Goal: Use online tool/utility

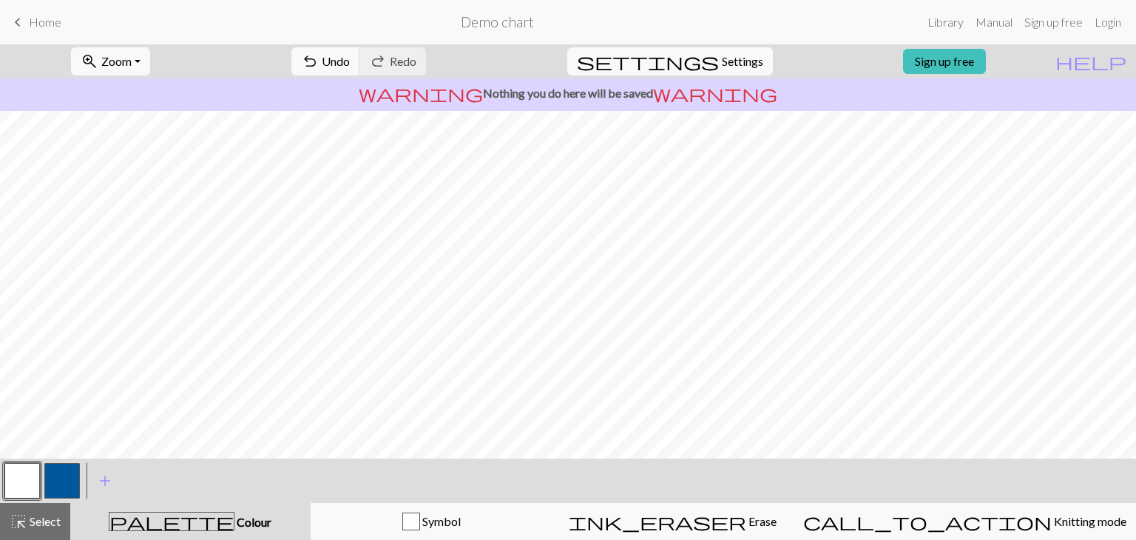
scroll to position [11, 0]
click at [42, 515] on span "Select" at bounding box center [43, 521] width 33 height 14
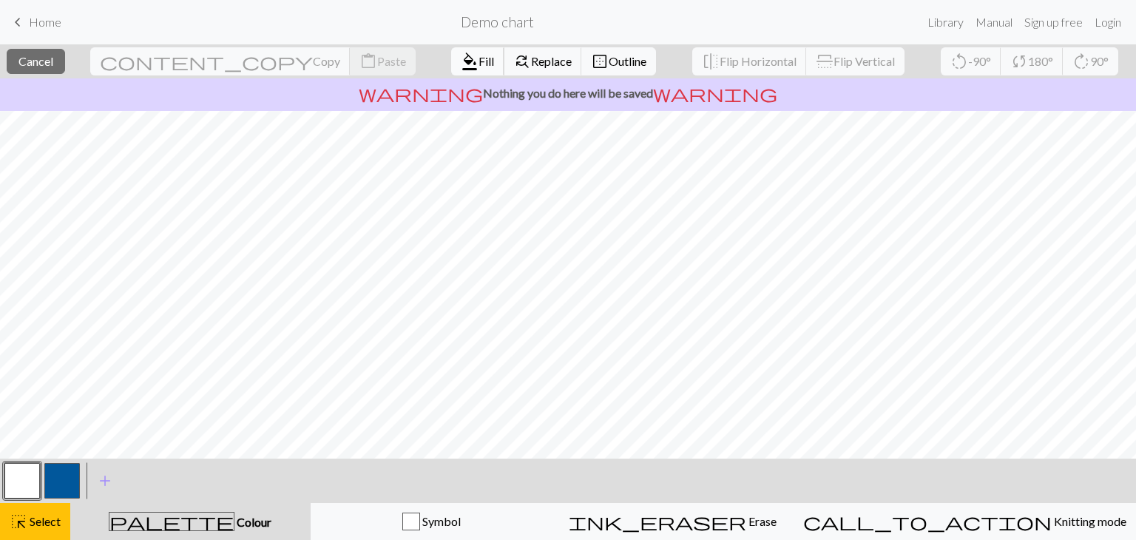
click at [479, 64] on span "Fill" at bounding box center [487, 61] width 16 height 14
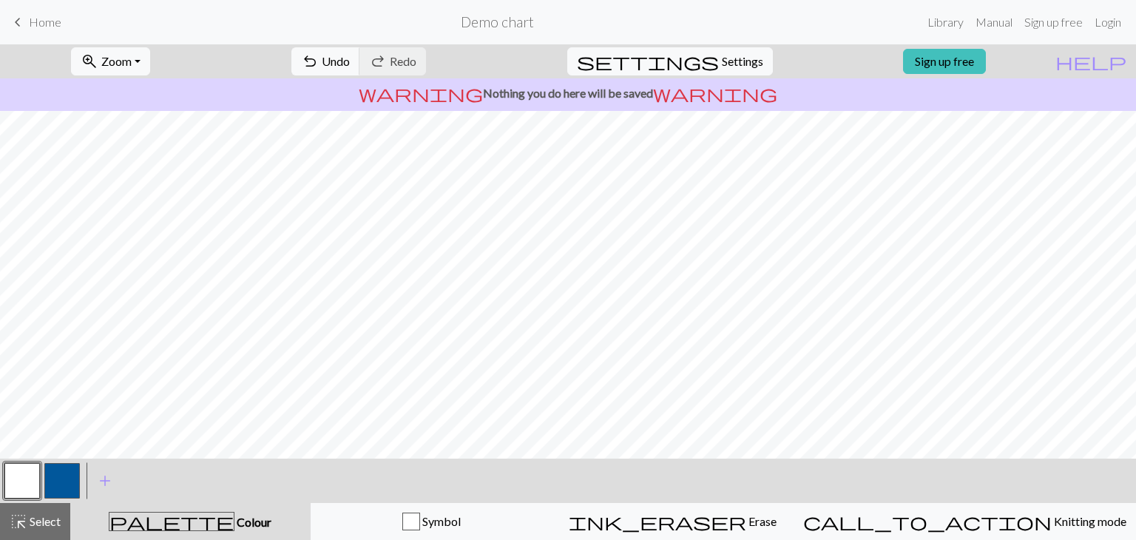
click at [68, 476] on button "button" at bounding box center [62, 481] width 36 height 36
click at [27, 486] on button "button" at bounding box center [22, 481] width 36 height 36
click at [58, 482] on button "button" at bounding box center [62, 481] width 36 height 36
click at [21, 493] on button "button" at bounding box center [22, 481] width 36 height 36
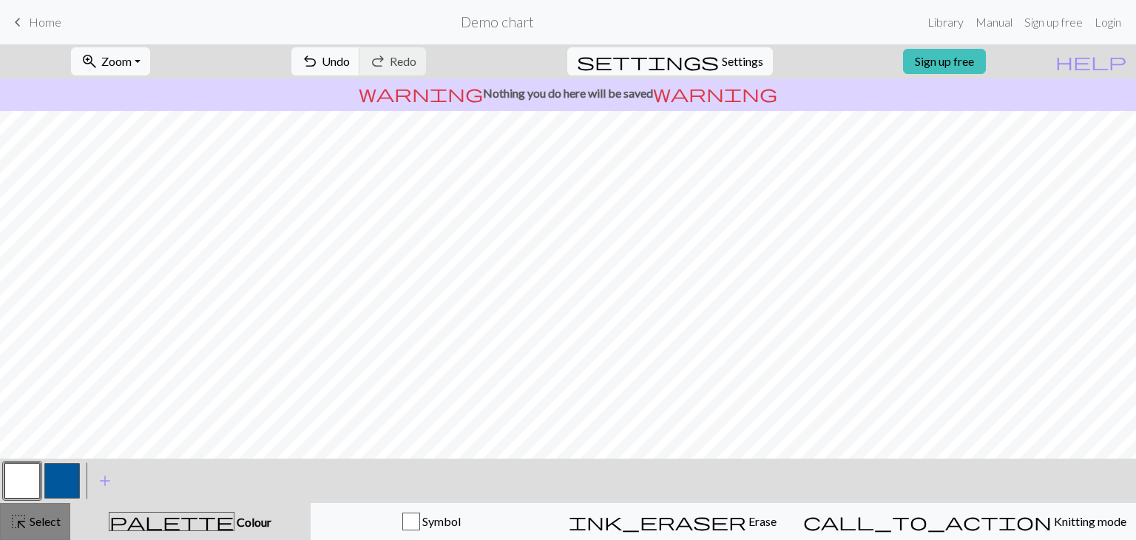
click at [27, 519] on span "Select" at bounding box center [43, 521] width 33 height 14
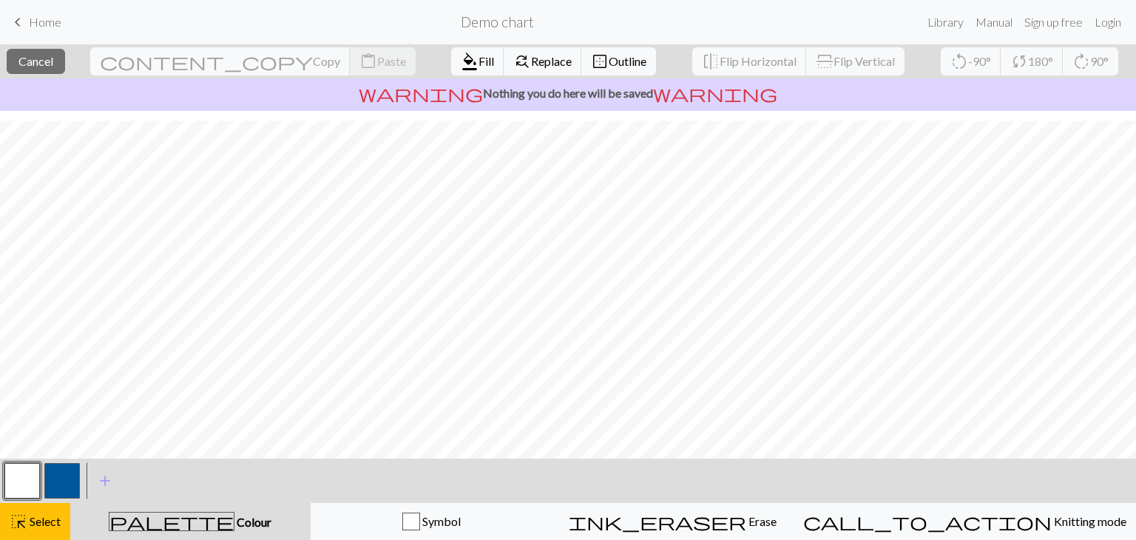
scroll to position [81, 0]
click at [479, 60] on span "Fill" at bounding box center [487, 61] width 16 height 14
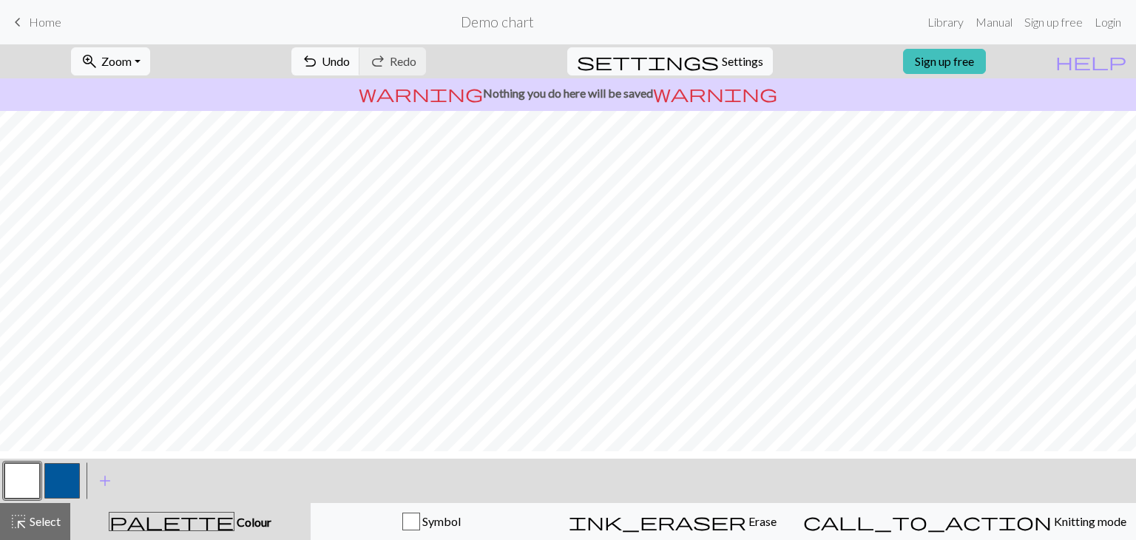
scroll to position [0, 0]
click at [53, 476] on button "button" at bounding box center [62, 481] width 36 height 36
click at [18, 482] on button "button" at bounding box center [22, 481] width 36 height 36
click at [78, 480] on button "button" at bounding box center [62, 481] width 36 height 36
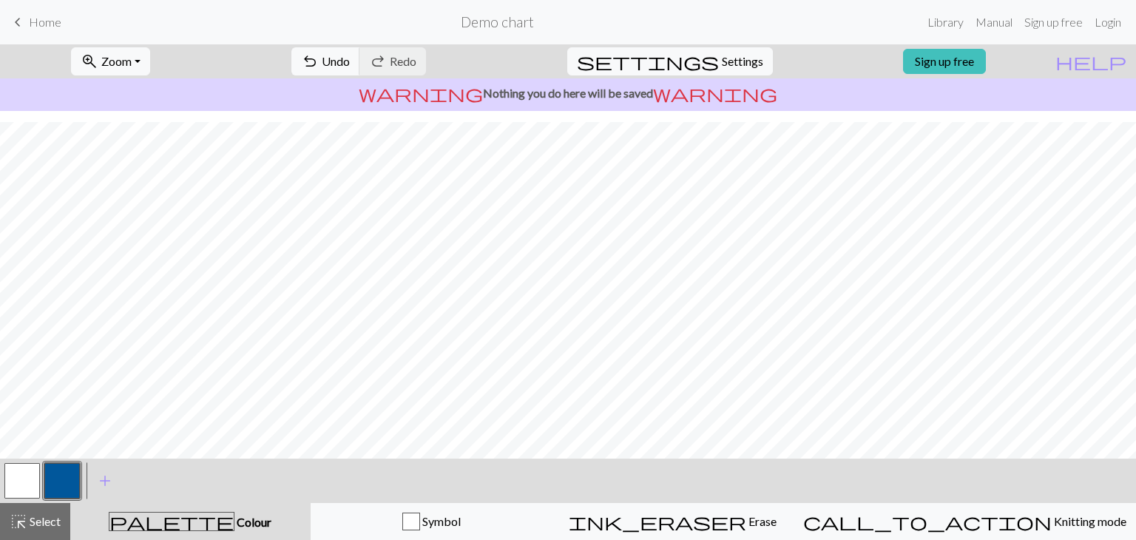
click at [17, 482] on button "button" at bounding box center [22, 481] width 36 height 36
click at [27, 521] on span "Select" at bounding box center [43, 521] width 33 height 14
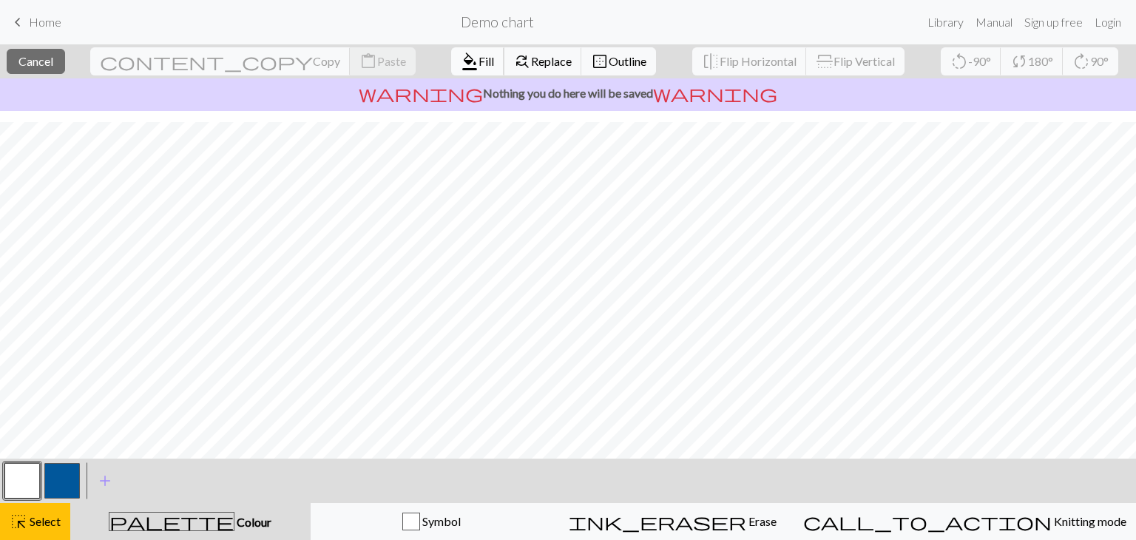
click at [479, 57] on span "Fill" at bounding box center [487, 61] width 16 height 14
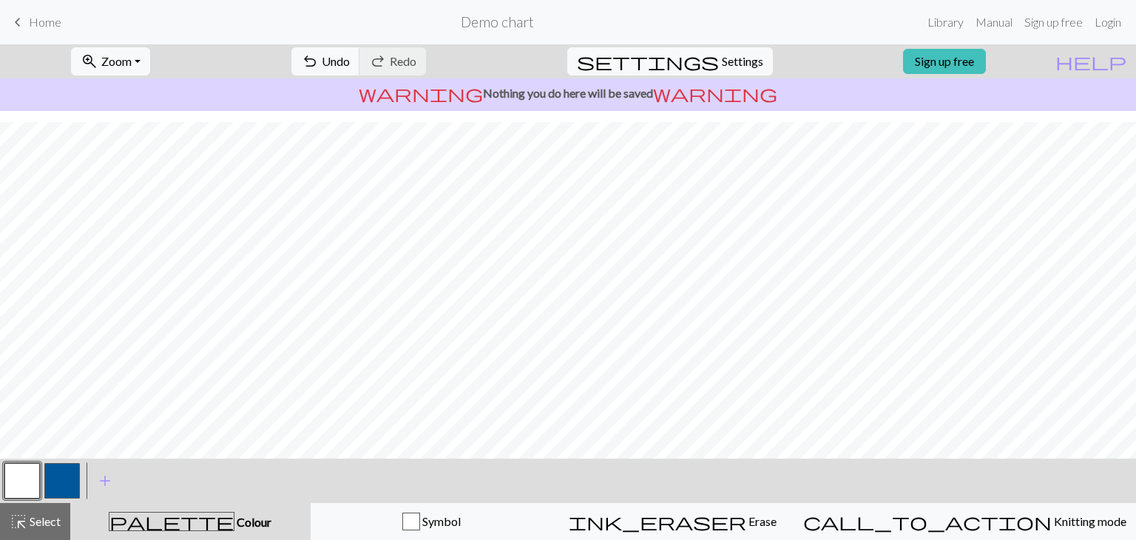
click at [62, 471] on button "button" at bounding box center [62, 481] width 36 height 36
click at [64, 482] on button "button" at bounding box center [62, 481] width 36 height 36
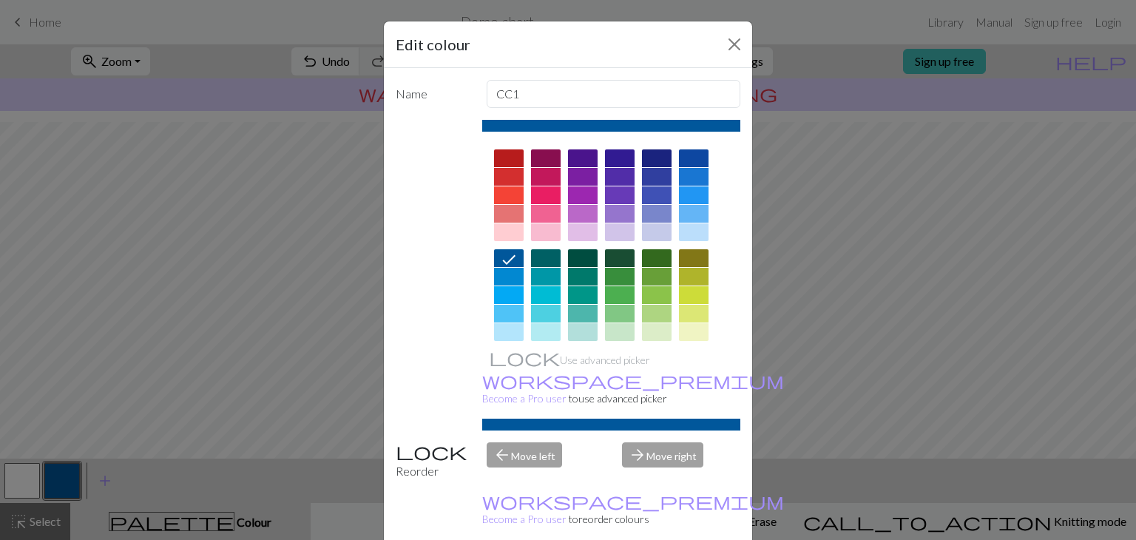
click at [115, 471] on div "Edit colour Name CC1 Use advanced picker workspace_premium Become a Pro user to…" at bounding box center [568, 270] width 1136 height 540
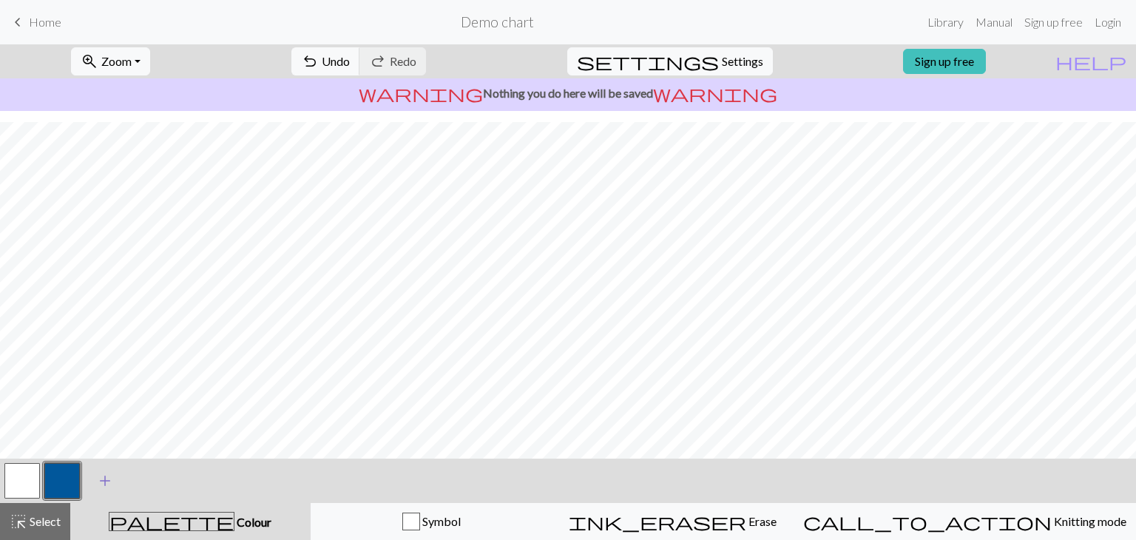
click at [101, 477] on span "add" at bounding box center [105, 481] width 18 height 21
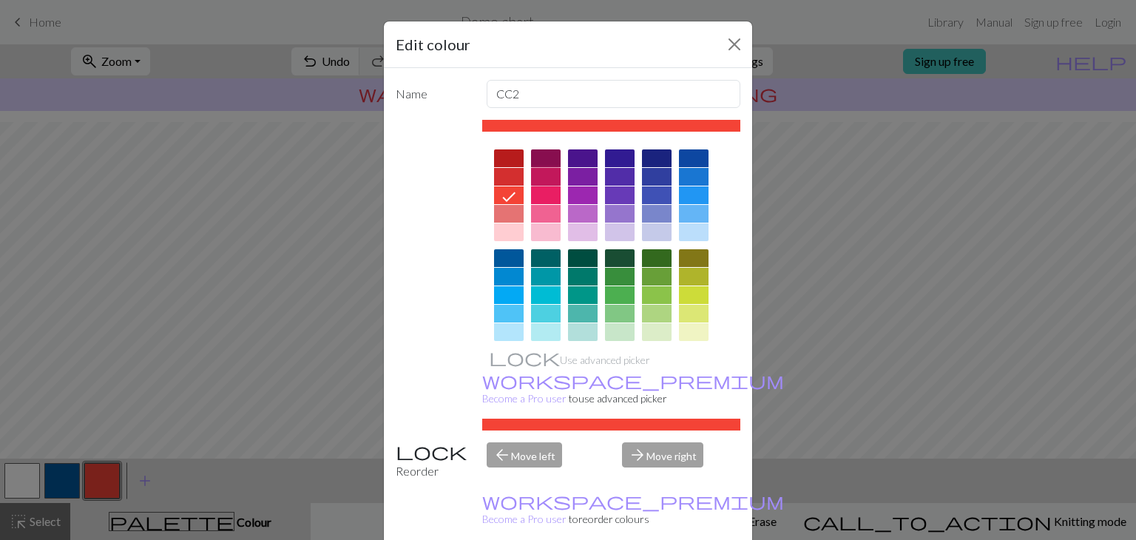
click at [534, 177] on div at bounding box center [546, 177] width 30 height 18
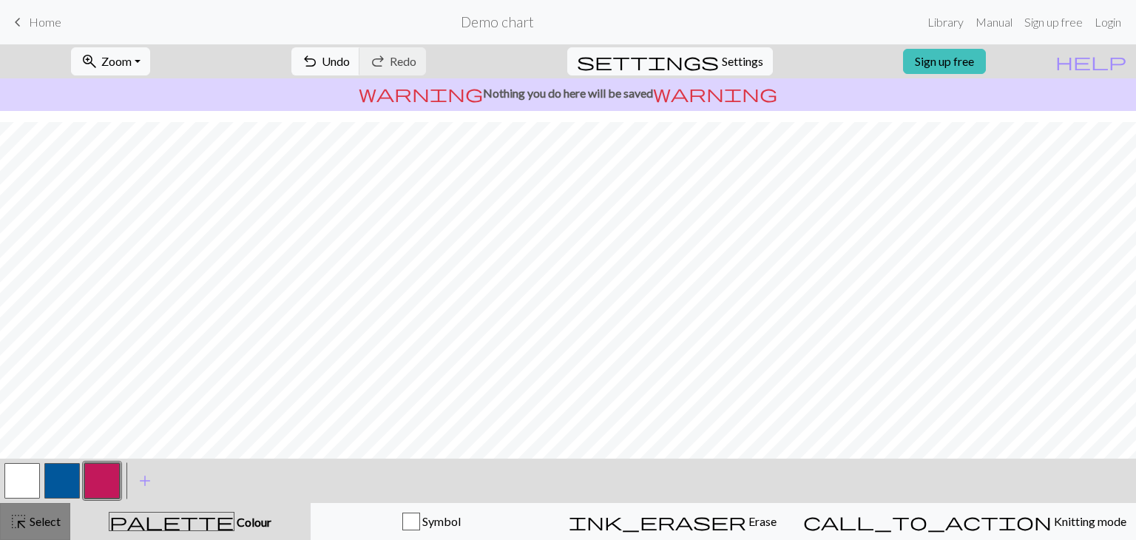
click at [21, 519] on span "highlight_alt" at bounding box center [19, 521] width 18 height 21
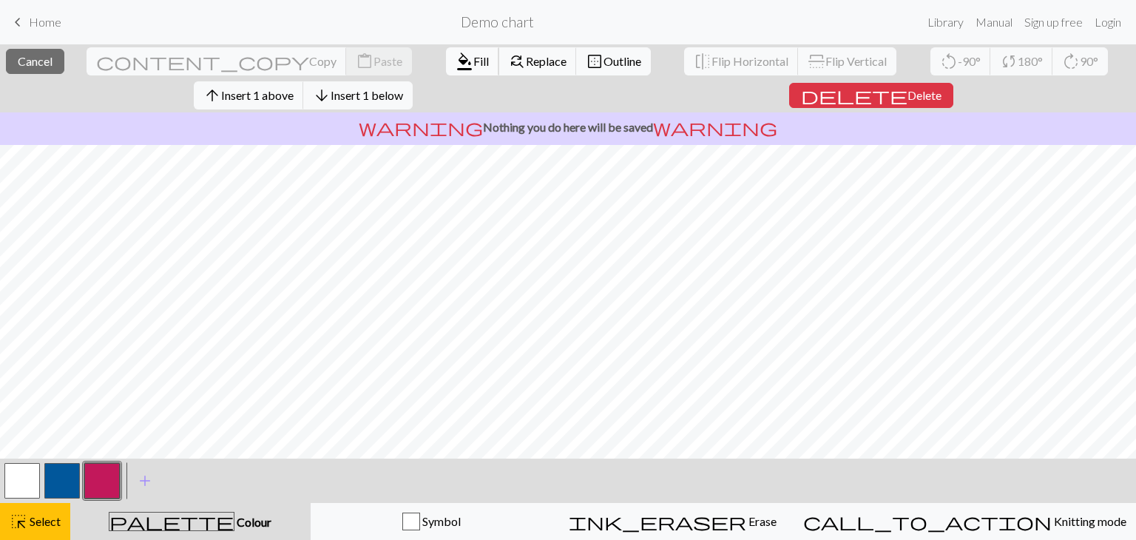
click at [473, 55] on span "Fill" at bounding box center [481, 61] width 16 height 14
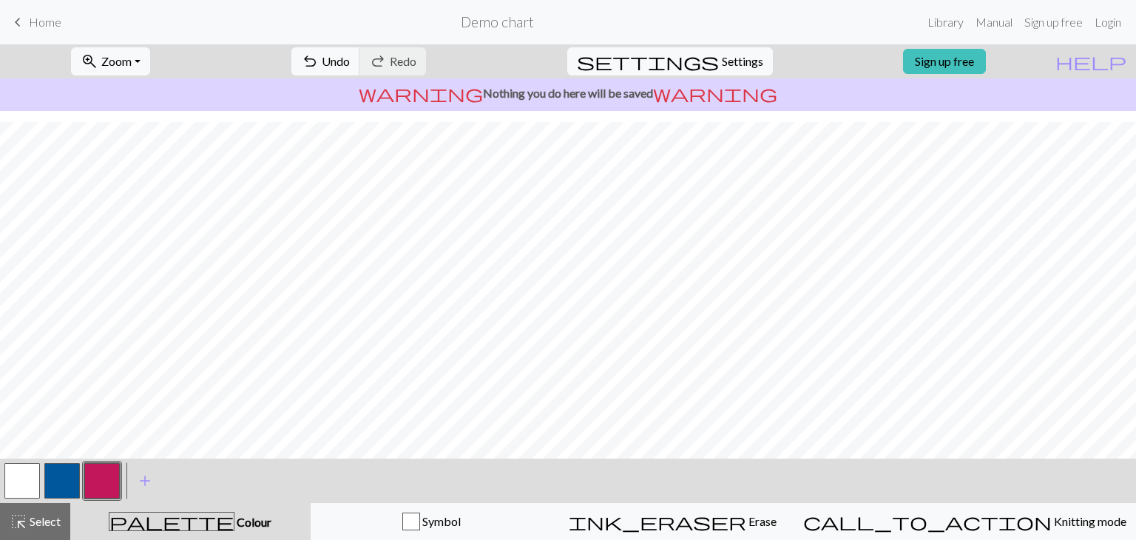
click at [62, 483] on button "button" at bounding box center [62, 481] width 36 height 36
click at [14, 483] on button "button" at bounding box center [22, 481] width 36 height 36
click at [350, 58] on span "Undo" at bounding box center [336, 61] width 28 height 14
click at [319, 64] on span "undo" at bounding box center [310, 61] width 18 height 21
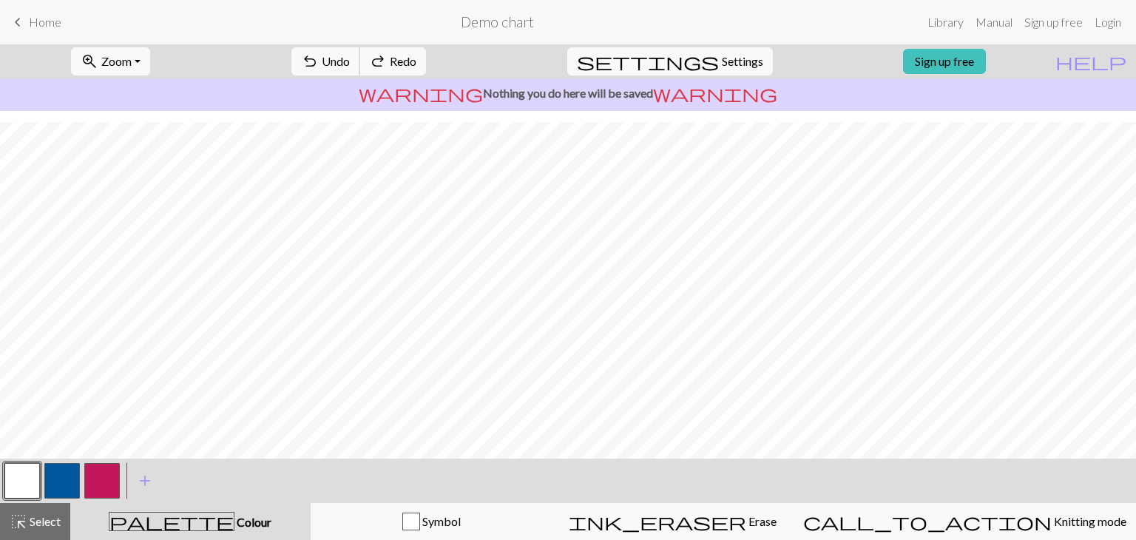
click at [319, 57] on span "undo" at bounding box center [310, 61] width 18 height 21
click at [65, 489] on button "button" at bounding box center [62, 481] width 36 height 36
click at [31, 479] on button "button" at bounding box center [22, 481] width 36 height 36
click at [73, 479] on button "button" at bounding box center [62, 481] width 36 height 36
click at [33, 485] on button "button" at bounding box center [22, 481] width 36 height 36
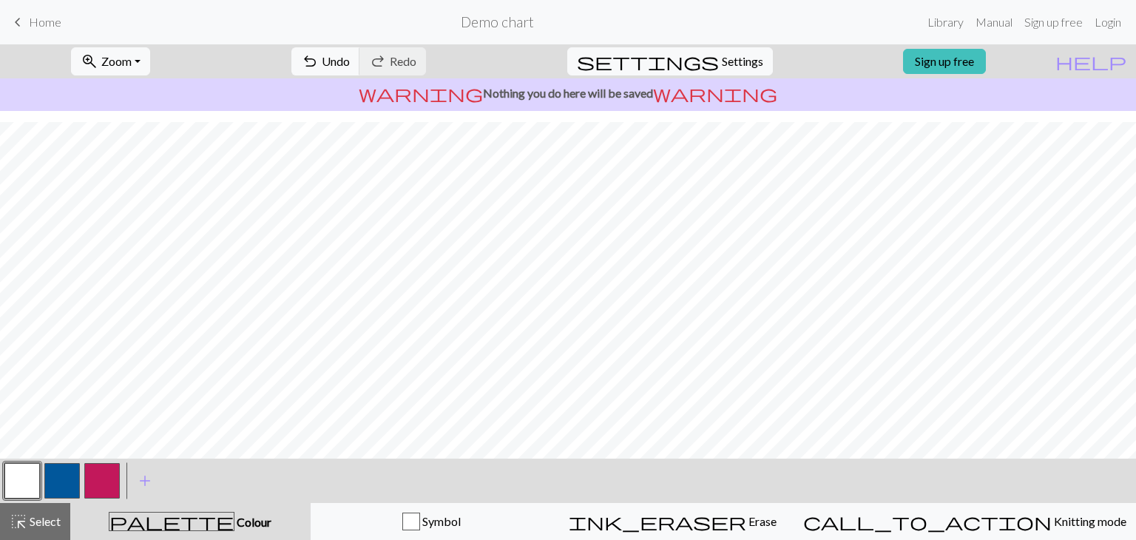
drag, startPoint x: 61, startPoint y: 483, endPoint x: 141, endPoint y: 451, distance: 86.0
click at [63, 482] on button "button" at bounding box center [62, 481] width 36 height 36
click at [25, 486] on button "button" at bounding box center [22, 481] width 36 height 36
click at [65, 478] on button "button" at bounding box center [62, 481] width 36 height 36
click at [16, 486] on button "button" at bounding box center [22, 481] width 36 height 36
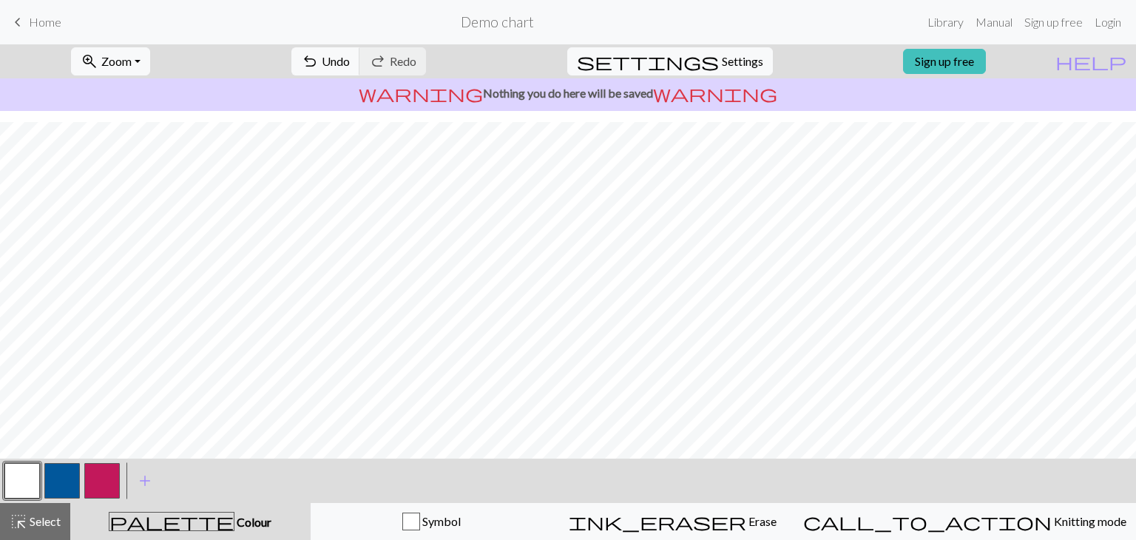
click at [63, 483] on button "button" at bounding box center [62, 481] width 36 height 36
click at [319, 57] on span "undo" at bounding box center [310, 61] width 18 height 21
click at [22, 480] on button "button" at bounding box center [22, 481] width 36 height 36
click at [71, 486] on button "button" at bounding box center [62, 481] width 36 height 36
click at [25, 485] on button "button" at bounding box center [22, 481] width 36 height 36
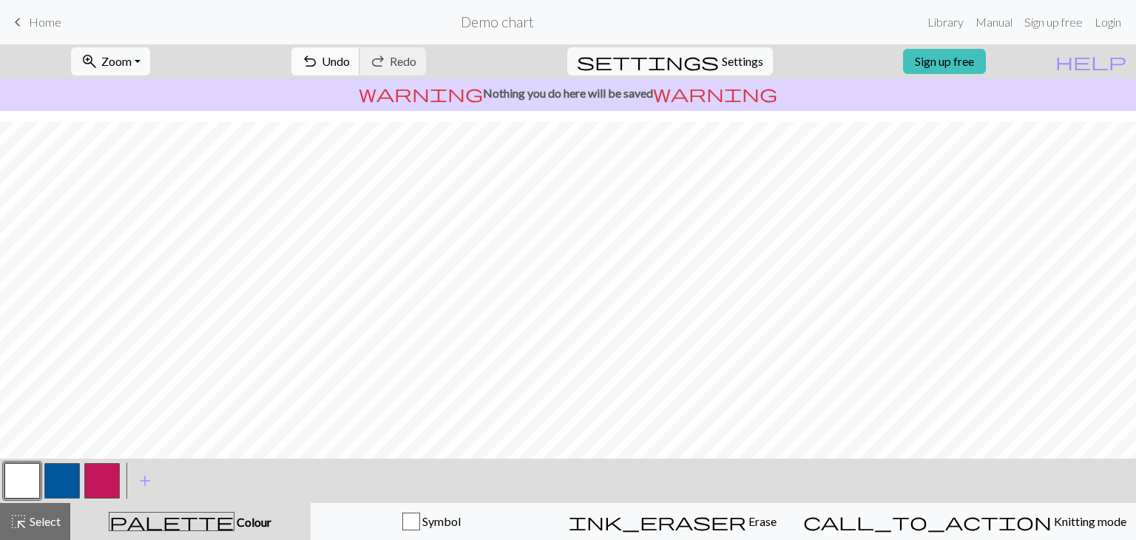
click at [360, 56] on button "undo Undo Undo" at bounding box center [325, 61] width 69 height 28
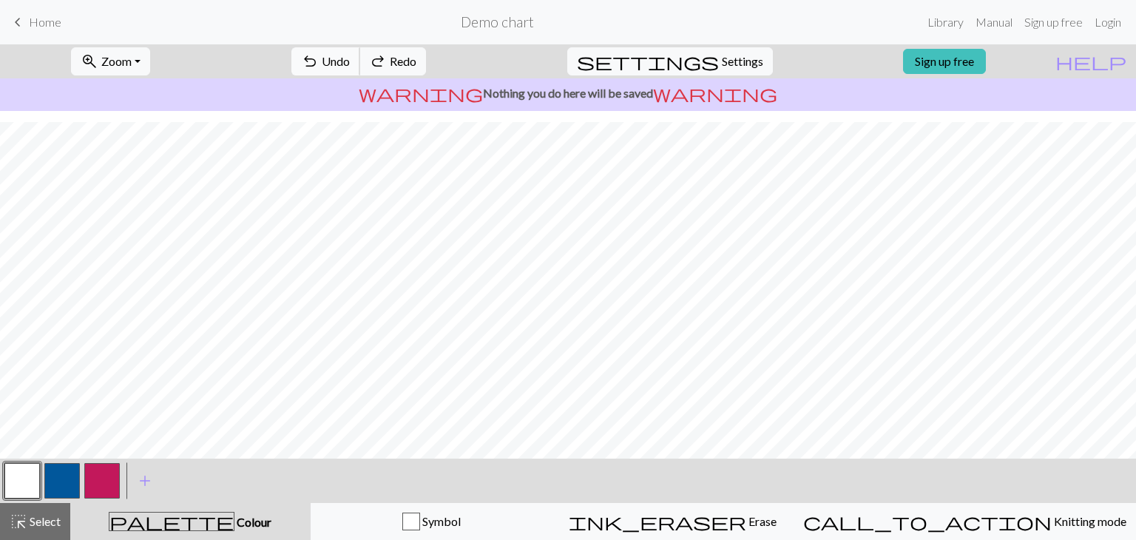
click at [360, 56] on button "undo Undo Undo" at bounding box center [325, 61] width 69 height 28
click at [387, 59] on span "redo" at bounding box center [378, 61] width 18 height 21
click at [392, 46] on div "undo Undo Undo redo Redo Redo" at bounding box center [358, 61] width 157 height 34
click at [350, 61] on span "Undo" at bounding box center [336, 61] width 28 height 14
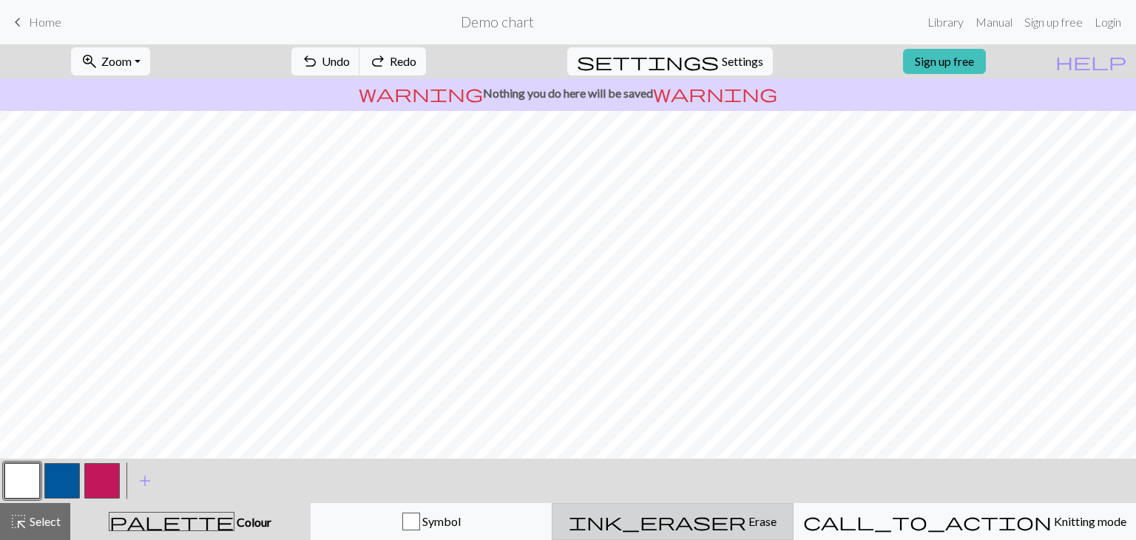
scroll to position [0, 0]
